Goal: Transaction & Acquisition: Download file/media

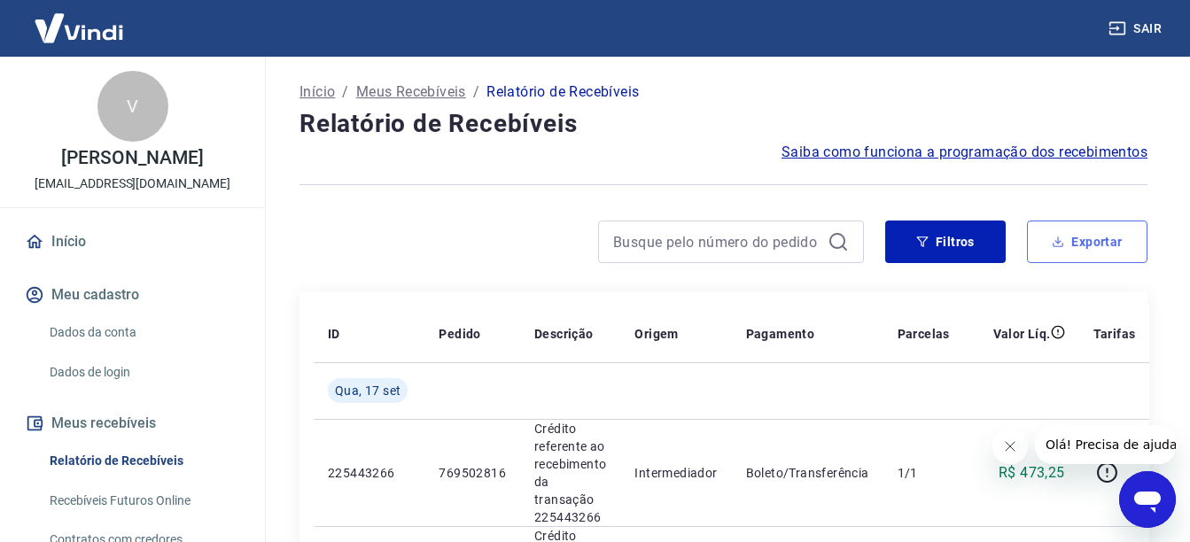
click at [1094, 260] on button "Exportar" at bounding box center [1087, 242] width 121 height 43
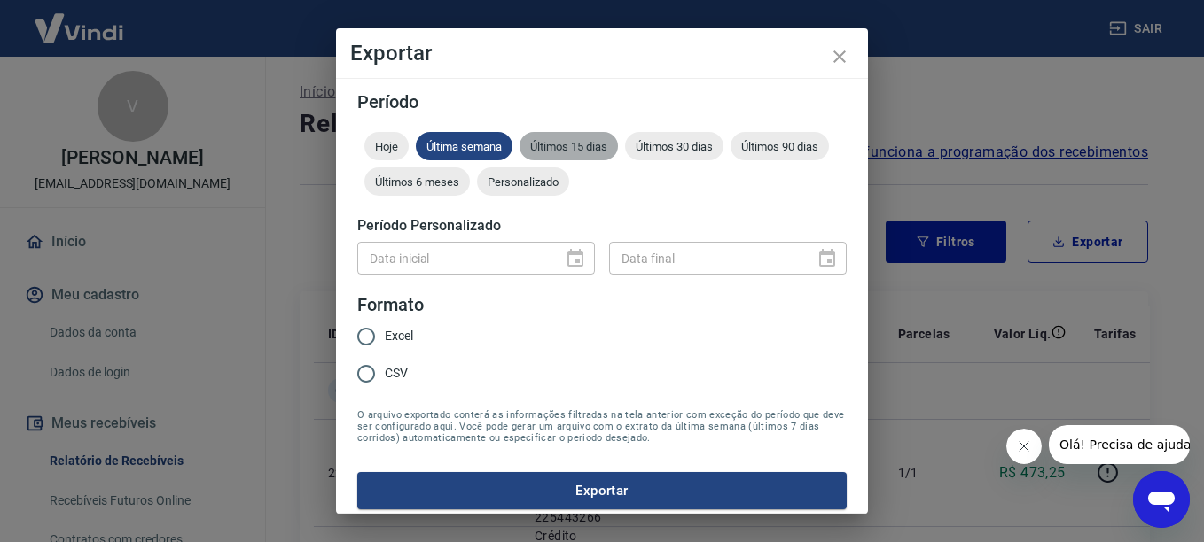
click at [542, 132] on div "Últimos 15 dias" at bounding box center [568, 146] width 98 height 28
click at [365, 340] on input "Excel" at bounding box center [365, 336] width 37 height 37
radio input "true"
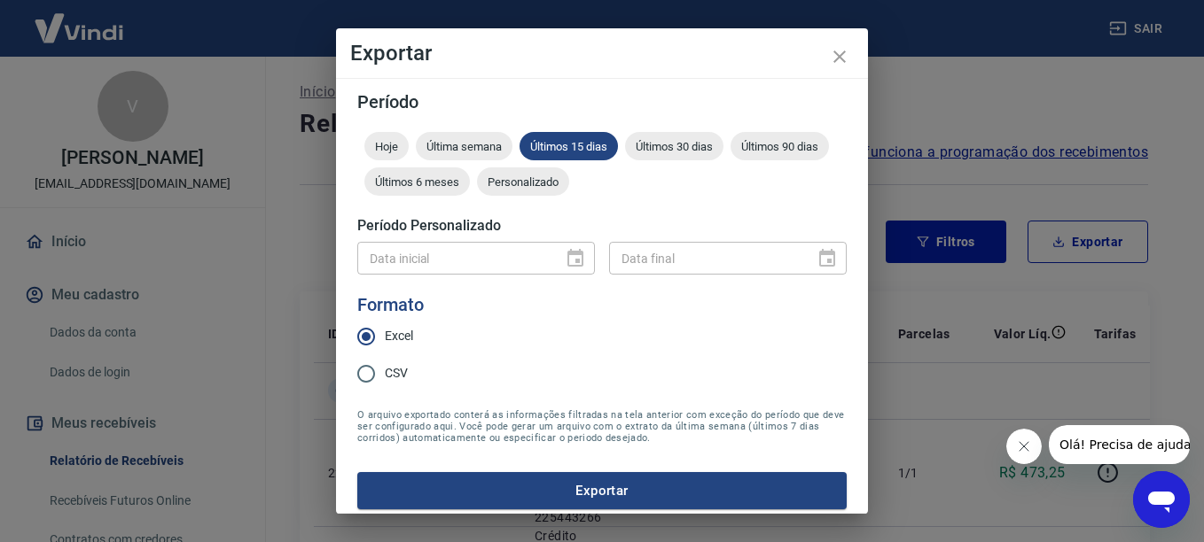
click at [542, 504] on button "Exportar" at bounding box center [601, 490] width 489 height 37
